Goal: Task Accomplishment & Management: Manage account settings

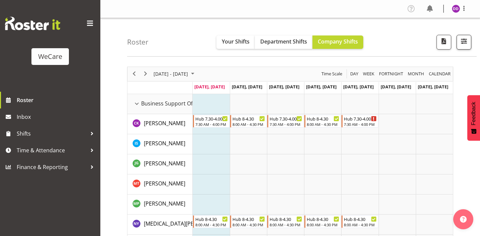
click at [466, 46] on button "button" at bounding box center [464, 42] width 15 height 15
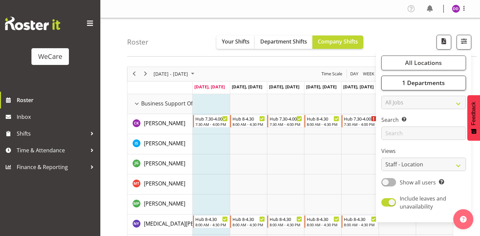
click at [428, 85] on span "1 Departments" at bounding box center [423, 83] width 43 height 8
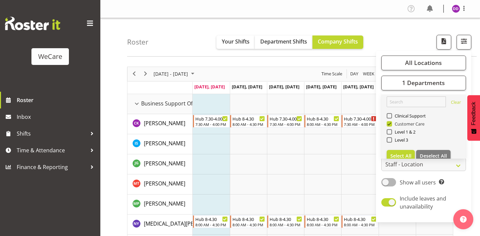
click at [414, 122] on span "Customer Care" at bounding box center [408, 123] width 33 height 5
click at [391, 122] on input "Customer Care" at bounding box center [389, 123] width 4 height 4
checkbox input "false"
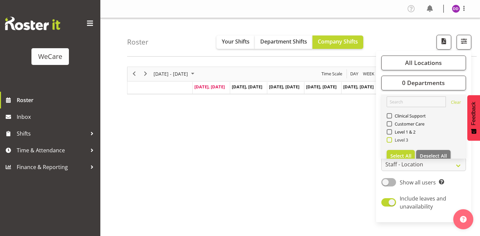
click at [407, 140] on span "Level 3" at bounding box center [400, 139] width 16 height 5
click at [391, 140] on input "Level 3" at bounding box center [389, 139] width 4 height 4
checkbox input "true"
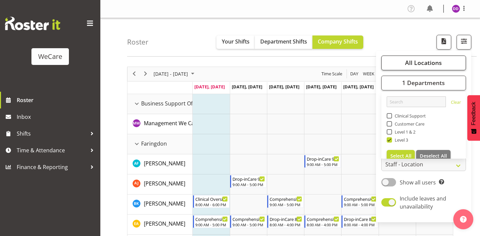
click at [411, 56] on button "All Locations" at bounding box center [423, 63] width 85 height 15
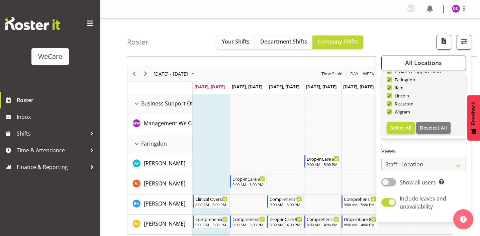
scroll to position [24, 0]
click at [434, 126] on span "Deselect All" at bounding box center [433, 127] width 27 height 6
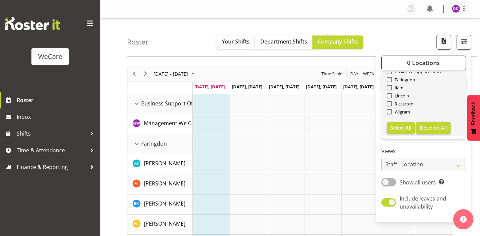
checkbox input "false"
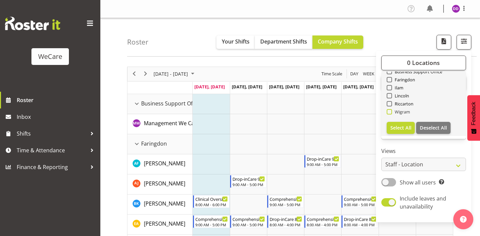
click at [391, 112] on span at bounding box center [389, 111] width 5 height 5
click at [391, 112] on input "Wigram" at bounding box center [389, 111] width 4 height 4
checkbox input "true"
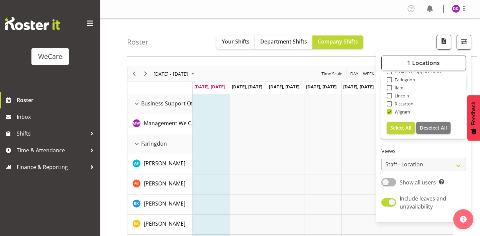
click at [391, 32] on div "Roster Your Shifts Department Shifts Company Shifts 1 Locations Clear Business …" at bounding box center [302, 37] width 350 height 38
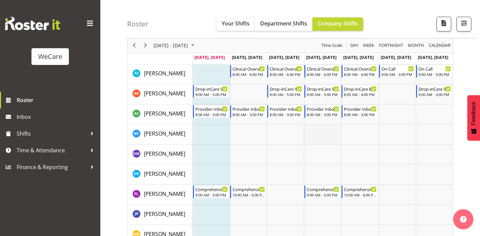
scroll to position [703, 0]
